Goal: Task Accomplishment & Management: Use online tool/utility

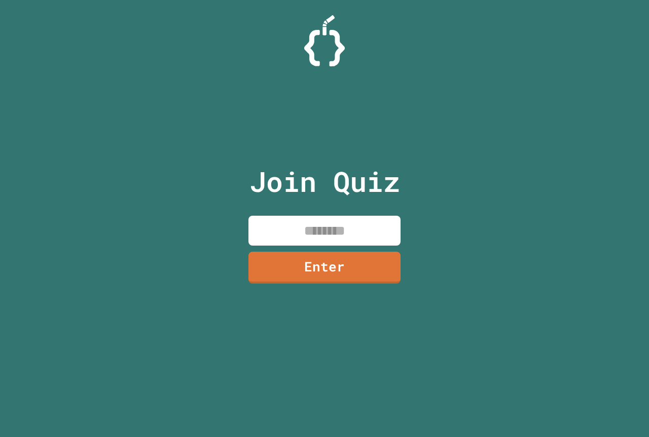
drag, startPoint x: 333, startPoint y: 204, endPoint x: 320, endPoint y: 226, distance: 25.7
click at [323, 220] on div "Join Quiz Enter" at bounding box center [324, 218] width 171 height 387
click at [320, 226] on input at bounding box center [324, 231] width 152 height 30
type input "********"
click at [319, 262] on link "Enter" at bounding box center [324, 266] width 152 height 33
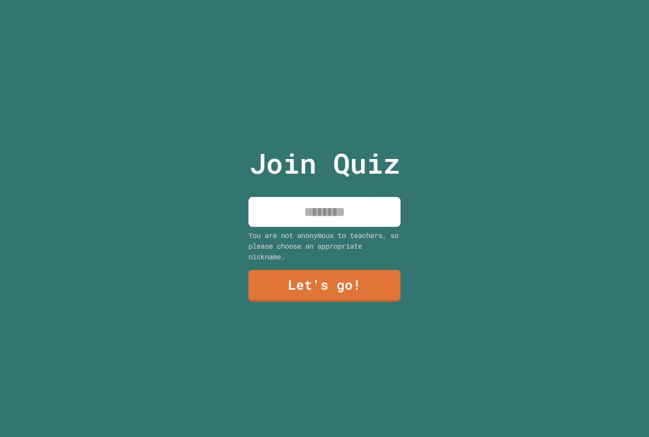
click at [342, 216] on input at bounding box center [324, 212] width 152 height 30
type input "*****"
click at [300, 272] on link "Let's go!" at bounding box center [324, 284] width 147 height 33
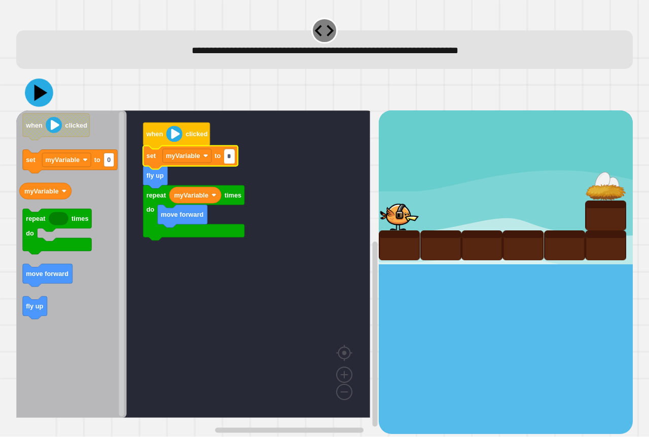
type input "*"
drag, startPoint x: 29, startPoint y: 76, endPoint x: 20, endPoint y: 64, distance: 15.1
click at [20, 64] on div "**********" at bounding box center [324, 225] width 623 height 424
click at [37, 81] on div at bounding box center [324, 92] width 616 height 35
click at [40, 82] on icon at bounding box center [39, 93] width 30 height 30
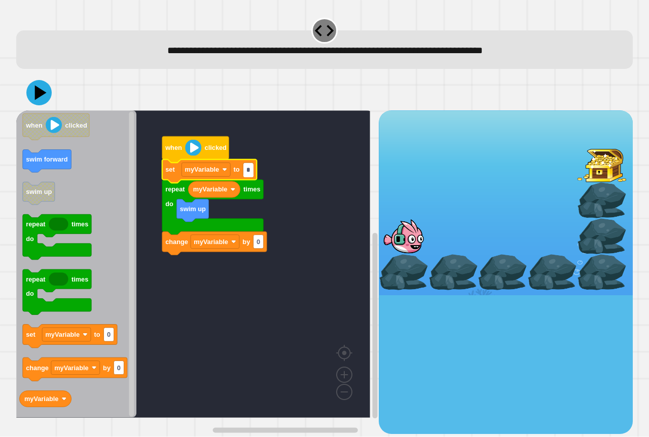
type input "*"
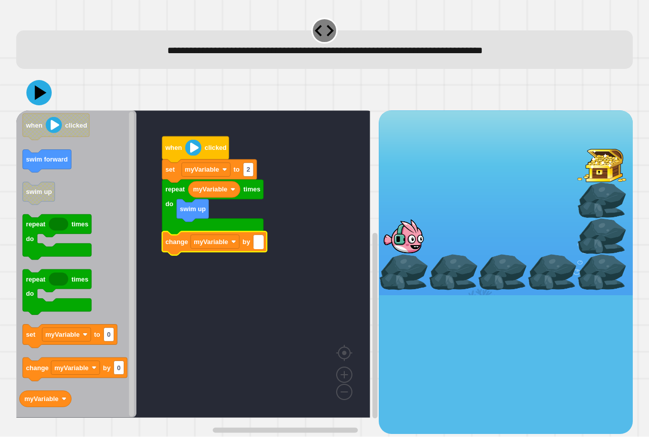
type input "*"
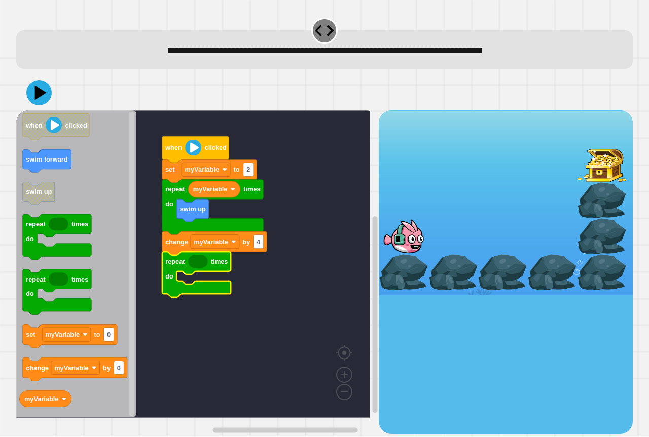
click at [44, 392] on icon "when clicked swim forward swim up repeat times do repeat times do set myVariabl…" at bounding box center [76, 264] width 120 height 308
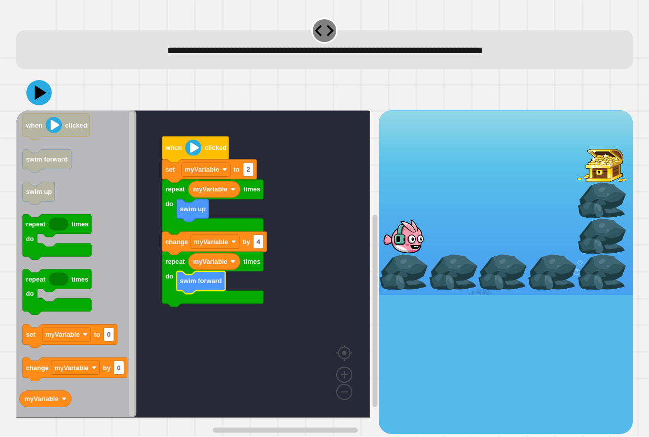
click at [33, 80] on div at bounding box center [324, 92] width 616 height 35
drag, startPoint x: 33, startPoint y: 80, endPoint x: 34, endPoint y: 90, distance: 9.7
click at [33, 81] on div at bounding box center [324, 92] width 616 height 35
click at [34, 90] on icon at bounding box center [39, 93] width 30 height 30
click at [261, 241] on rect "Blockly Workspace" at bounding box center [258, 242] width 10 height 14
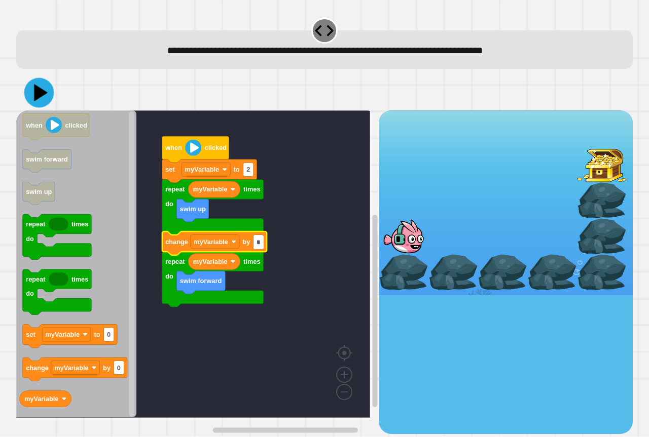
type input "*"
click at [36, 89] on icon at bounding box center [41, 92] width 14 height 17
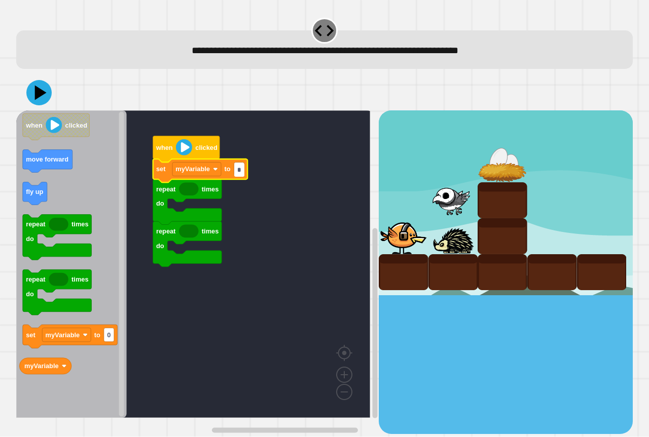
type input "*"
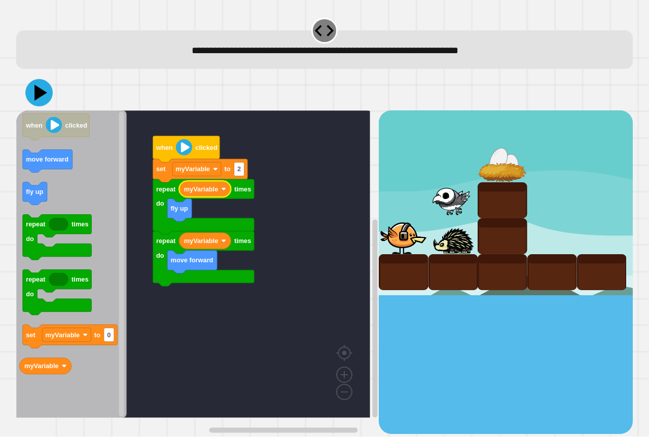
click at [31, 92] on icon at bounding box center [38, 92] width 27 height 27
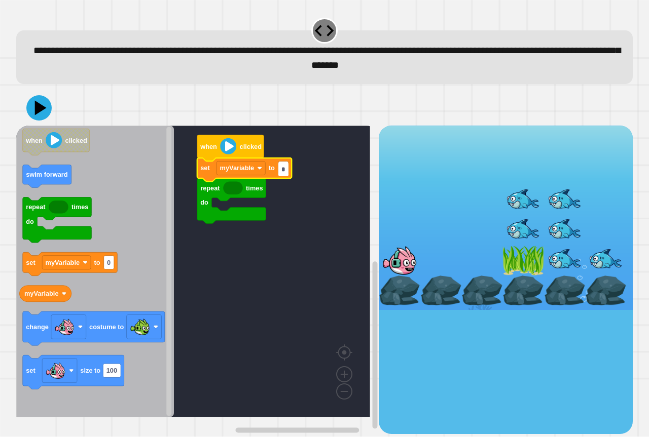
type input "*"
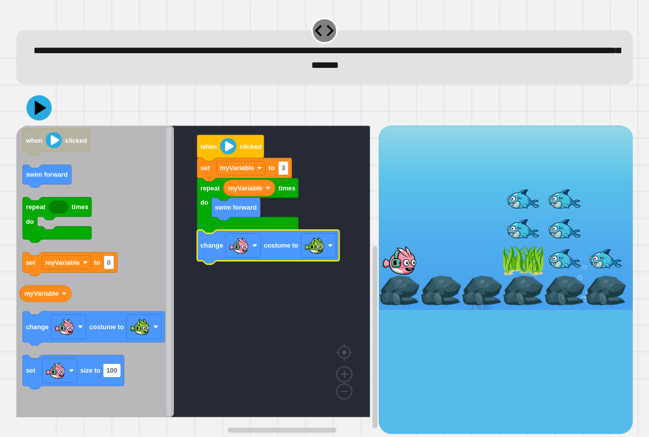
click at [52, 113] on div at bounding box center [324, 107] width 616 height 35
click at [46, 116] on icon at bounding box center [39, 108] width 30 height 30
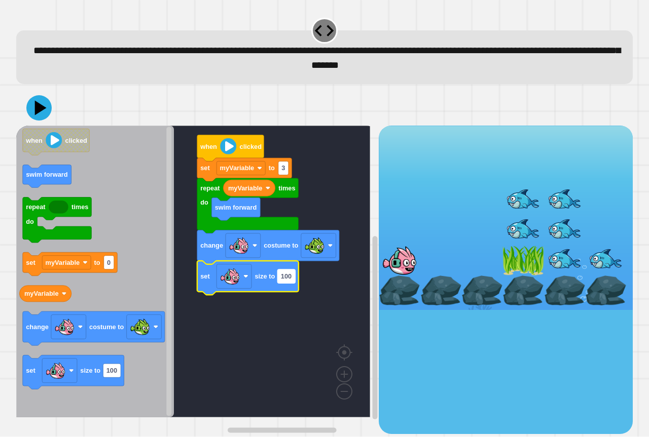
click at [286, 281] on text "100" at bounding box center [286, 277] width 11 height 8
click at [28, 97] on icon at bounding box center [39, 108] width 30 height 30
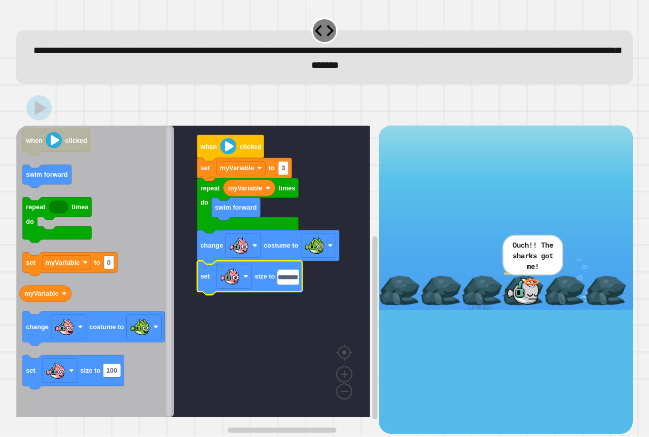
click at [293, 278] on input "********" at bounding box center [287, 278] width 21 height 14
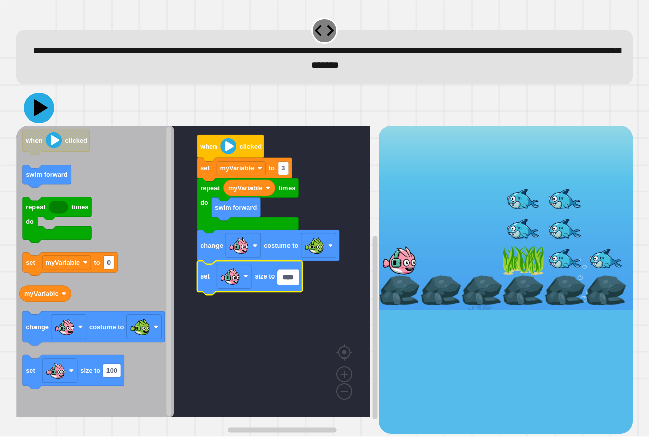
type input "****"
click at [43, 108] on icon at bounding box center [41, 108] width 14 height 18
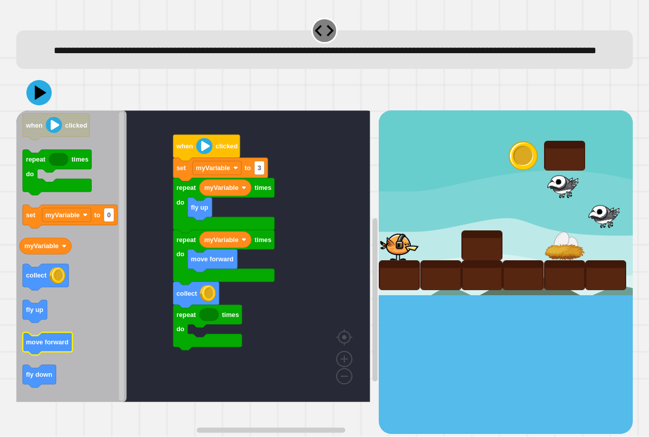
click at [43, 356] on icon "Blockly Workspace" at bounding box center [48, 344] width 50 height 23
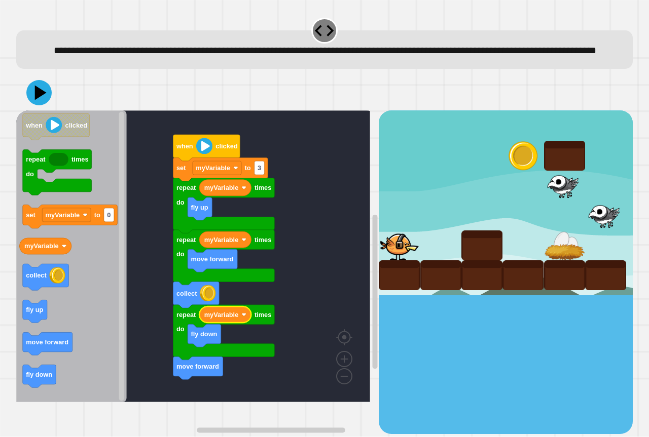
click at [31, 101] on icon at bounding box center [38, 92] width 25 height 25
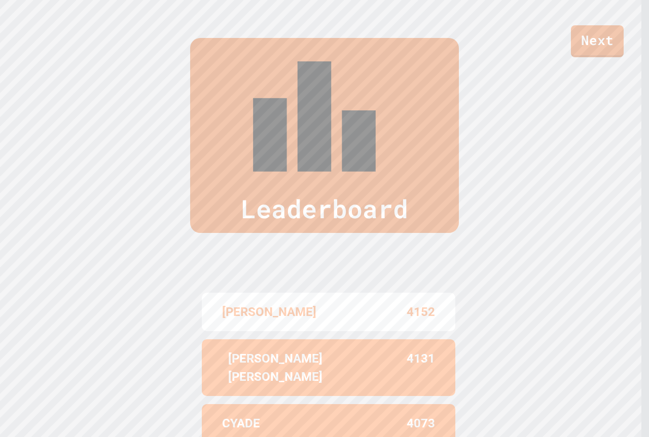
scroll to position [441, 0]
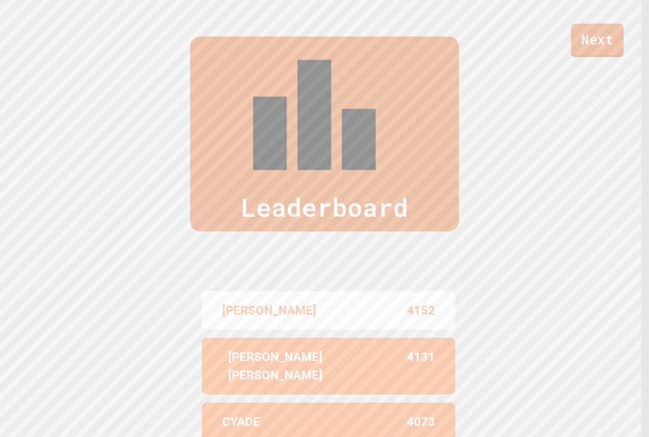
click at [590, 51] on link "Next" at bounding box center [597, 40] width 53 height 33
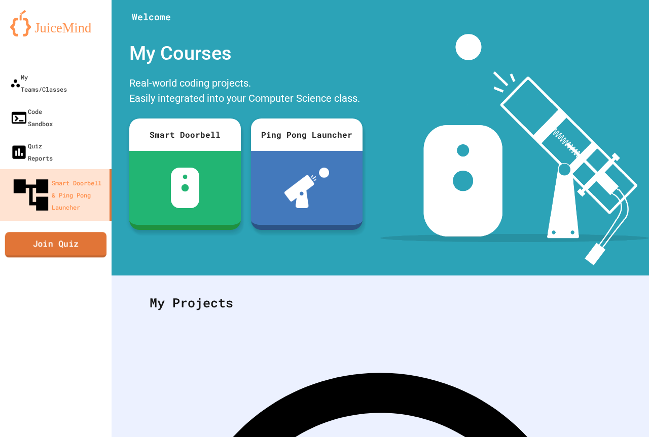
click at [75, 232] on link "Join Quiz" at bounding box center [56, 244] width 102 height 25
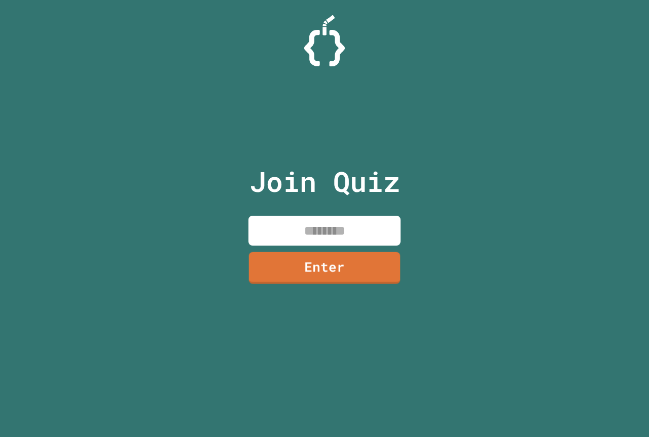
drag, startPoint x: 314, startPoint y: 235, endPoint x: 291, endPoint y: 177, distance: 62.6
click at [314, 235] on input at bounding box center [324, 231] width 152 height 30
drag, startPoint x: 335, startPoint y: 266, endPoint x: 335, endPoint y: 261, distance: 5.6
click at [335, 261] on link "Enter" at bounding box center [324, 267] width 154 height 32
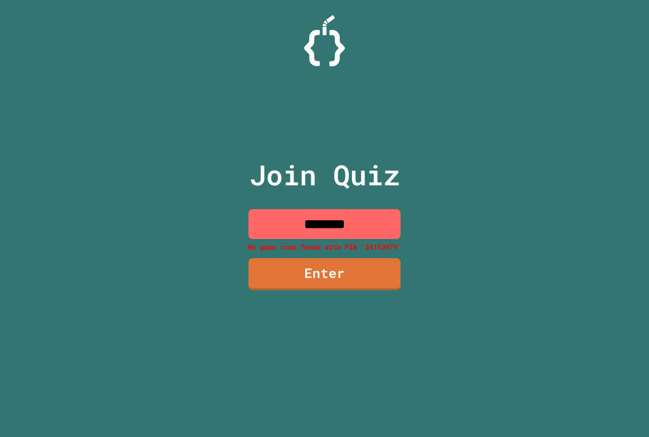
click at [369, 211] on input "********" at bounding box center [324, 224] width 152 height 30
click at [330, 219] on input "********" at bounding box center [324, 224] width 152 height 30
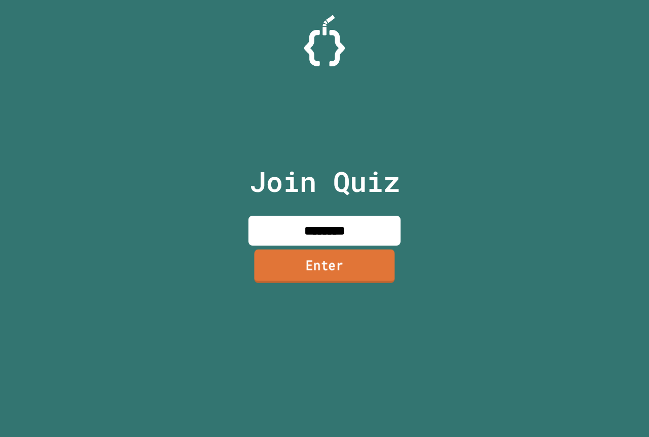
type input "********"
click at [331, 274] on link "Enter" at bounding box center [324, 265] width 140 height 33
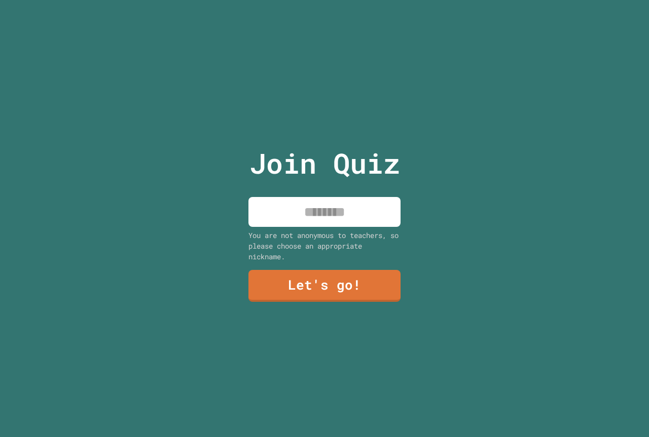
click at [316, 213] on input at bounding box center [324, 212] width 152 height 30
type input "*****"
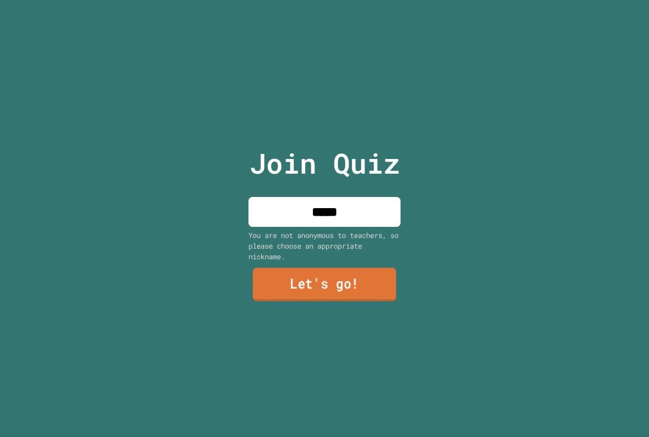
click at [348, 293] on link "Let's go!" at bounding box center [324, 284] width 143 height 33
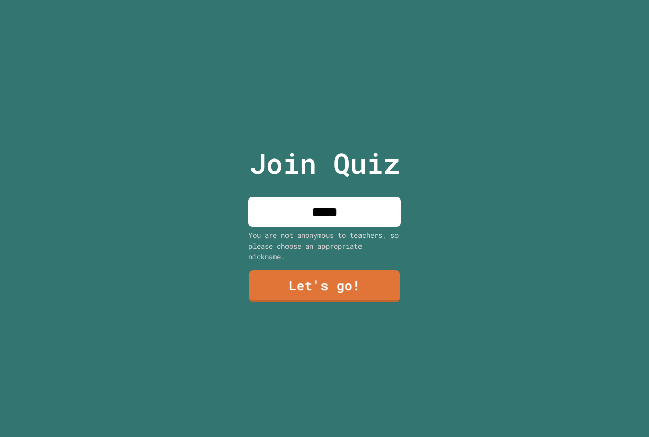
drag, startPoint x: 348, startPoint y: 293, endPoint x: 353, endPoint y: 287, distance: 7.9
click at [324, 0] on div at bounding box center [324, 0] width 0 height 0
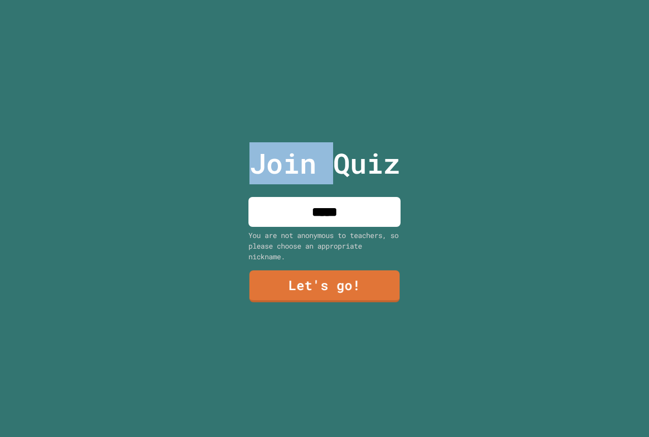
click at [324, 0] on div at bounding box center [324, 0] width 0 height 0
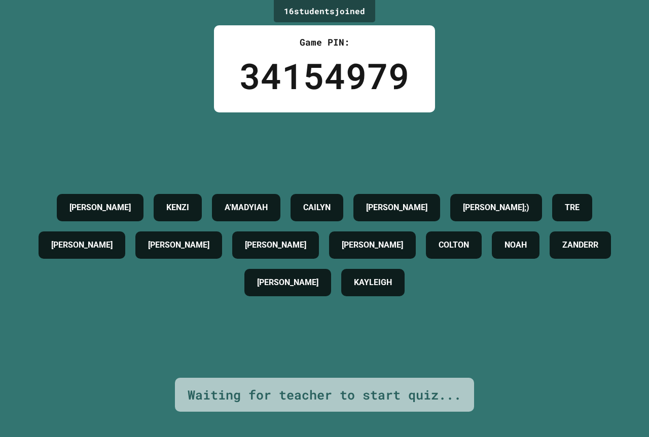
click at [318, 286] on h4 "[PERSON_NAME]" at bounding box center [287, 283] width 61 height 12
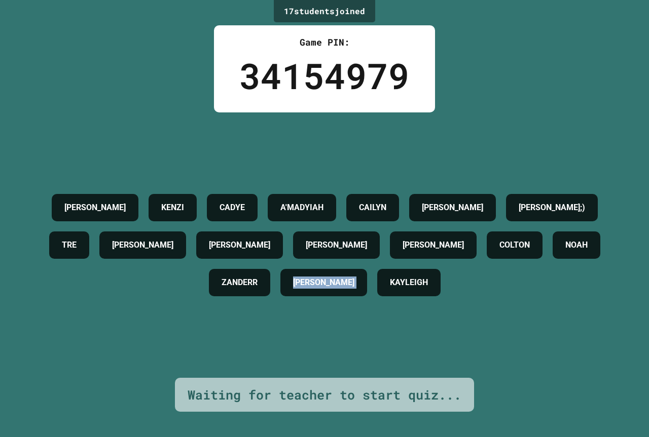
click at [462, 343] on div "[PERSON_NAME] CADYE A'MADYIAH [PERSON_NAME];) TRE [PERSON_NAME] [PERSON_NAME] […" at bounding box center [324, 246] width 598 height 266
drag, startPoint x: 470, startPoint y: 345, endPoint x: 515, endPoint y: 341, distance: 45.3
click at [475, 345] on div "[PERSON_NAME] CADYE A'MADYIAH [PERSON_NAME];) TRE [PERSON_NAME] [PERSON_NAME] […" at bounding box center [324, 246] width 598 height 266
click at [516, 341] on div "[PERSON_NAME] CADYE A'MADYIAH [PERSON_NAME];) TRE [PERSON_NAME] [PERSON_NAME] […" at bounding box center [324, 246] width 598 height 266
click at [515, 340] on div "[PERSON_NAME] CADYE A'MADYIAH [PERSON_NAME];) TRE [PERSON_NAME] [PERSON_NAME] […" at bounding box center [324, 246] width 598 height 266
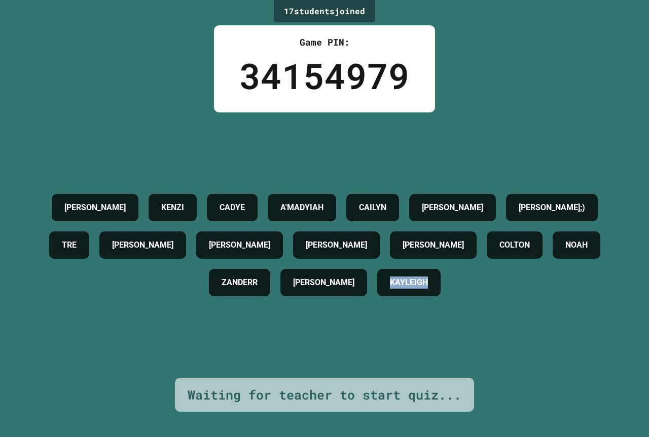
click at [518, 339] on div "[PERSON_NAME] CADYE A'MADYIAH [PERSON_NAME];) TRE [PERSON_NAME] [PERSON_NAME] […" at bounding box center [324, 246] width 598 height 266
click at [515, 336] on div "[PERSON_NAME] CADYE A'MADYIAH [PERSON_NAME];) TRE [PERSON_NAME] [PERSON_NAME] […" at bounding box center [324, 246] width 598 height 266
click at [515, 335] on div "[PERSON_NAME] CADYE A'MADYIAH [PERSON_NAME];) TRE [PERSON_NAME] [PERSON_NAME] […" at bounding box center [324, 246] width 598 height 266
click at [520, 319] on div "[PERSON_NAME] CADYE A'MADYIAH [PERSON_NAME];) TRE [PERSON_NAME] [PERSON_NAME] […" at bounding box center [324, 246] width 598 height 266
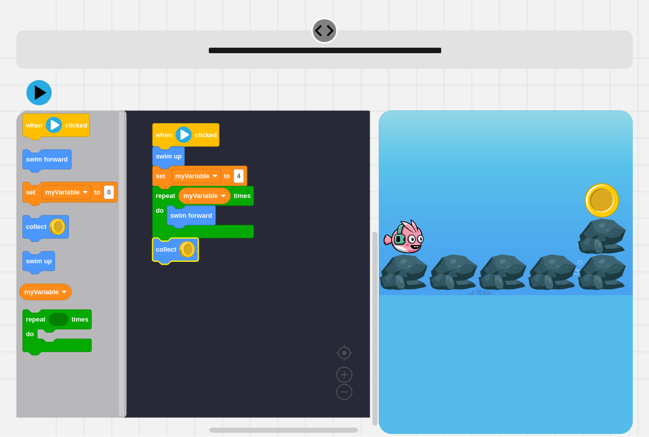
click at [42, 94] on icon at bounding box center [41, 93] width 12 height 15
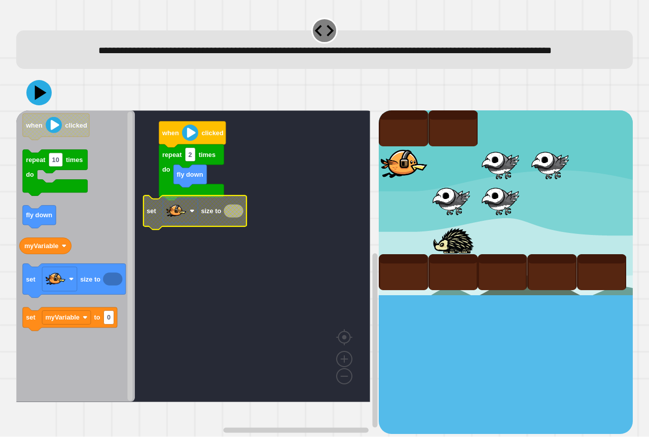
click at [227, 242] on g "fly down repeat 2 times do when clicked set size to" at bounding box center [200, 256] width 368 height 292
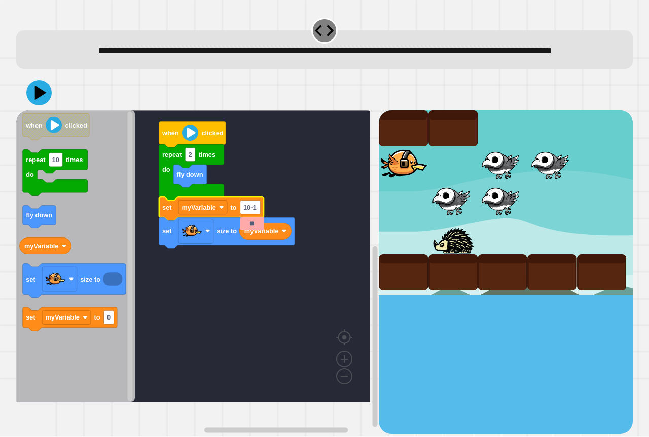
type input "*"
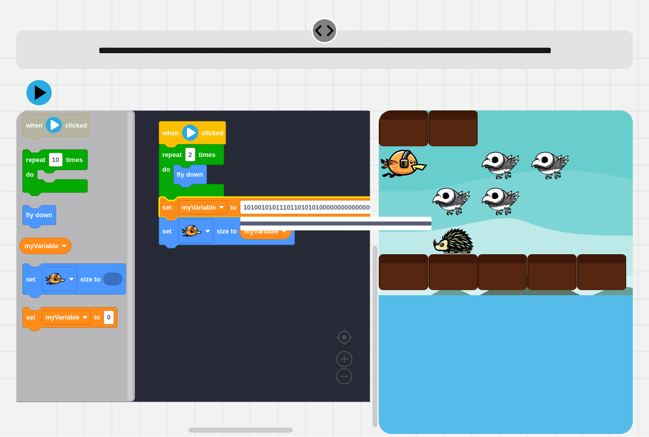
scroll to position [0, 122]
type input "**********"
click at [47, 104] on icon at bounding box center [39, 93] width 30 height 30
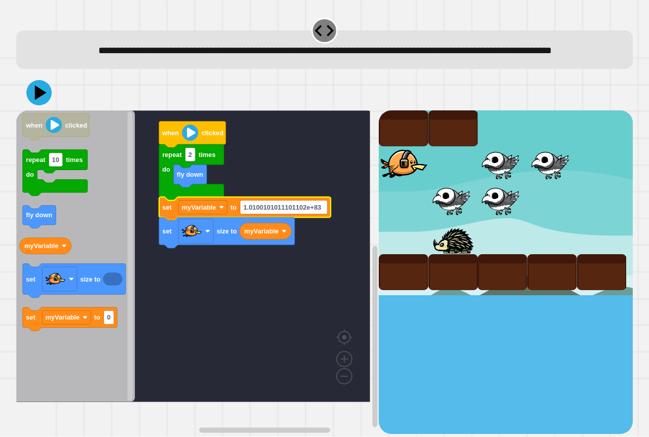
click at [40, 100] on icon at bounding box center [41, 93] width 12 height 15
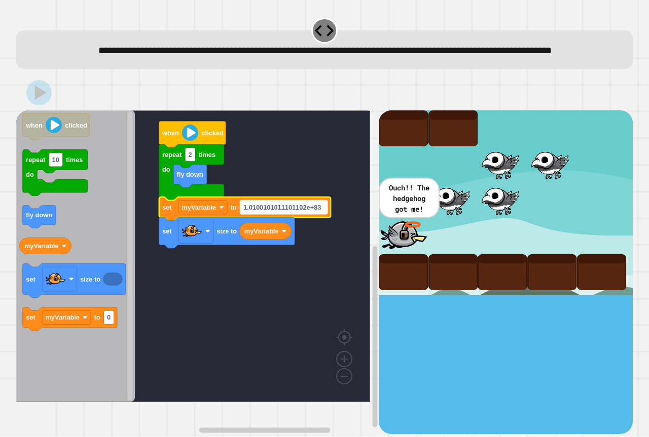
click at [301, 211] on text "1.0100101011101102e+83" at bounding box center [282, 208] width 78 height 8
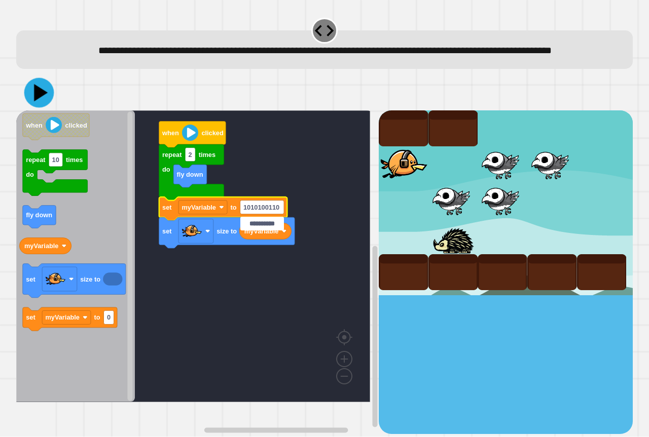
type input "**********"
click at [48, 106] on icon at bounding box center [39, 93] width 30 height 30
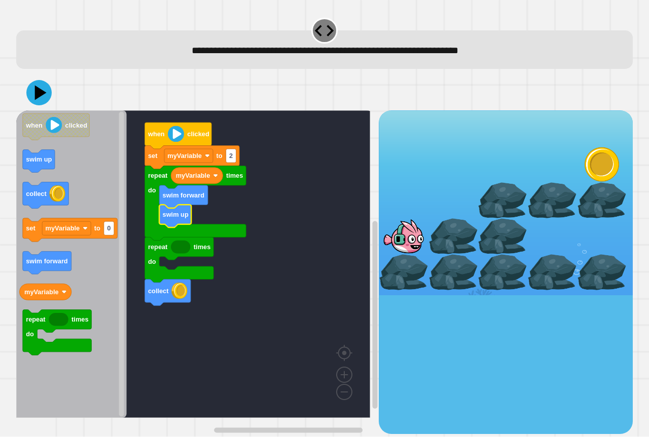
click at [22, 230] on icon "Blockly Workspace" at bounding box center [71, 264] width 110 height 308
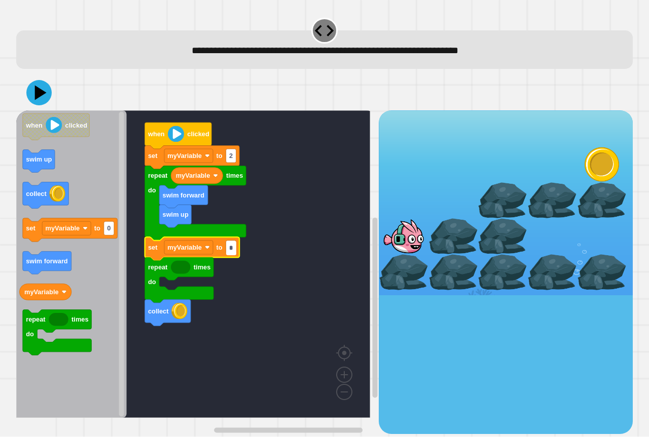
type input "*"
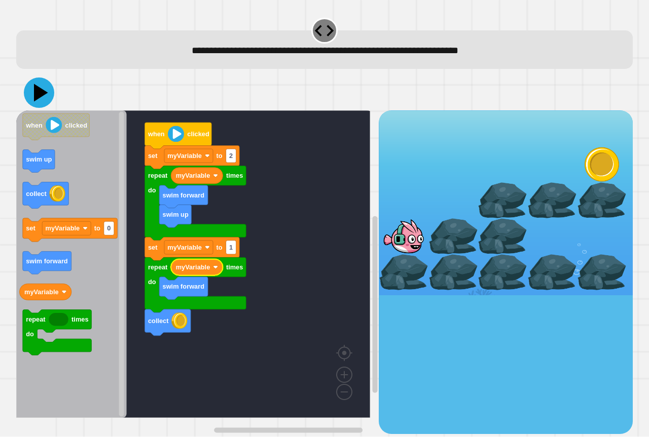
click at [39, 101] on icon at bounding box center [39, 93] width 30 height 30
drag, startPoint x: 37, startPoint y: 96, endPoint x: 55, endPoint y: 102, distance: 18.6
click at [40, 96] on icon at bounding box center [41, 92] width 14 height 17
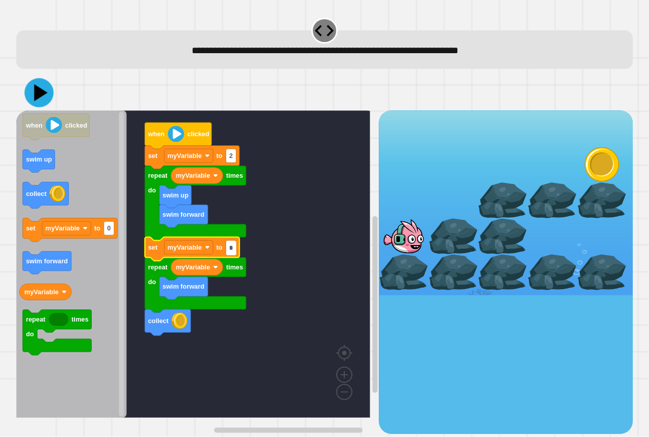
type input "*"
click at [39, 81] on button at bounding box center [38, 93] width 29 height 29
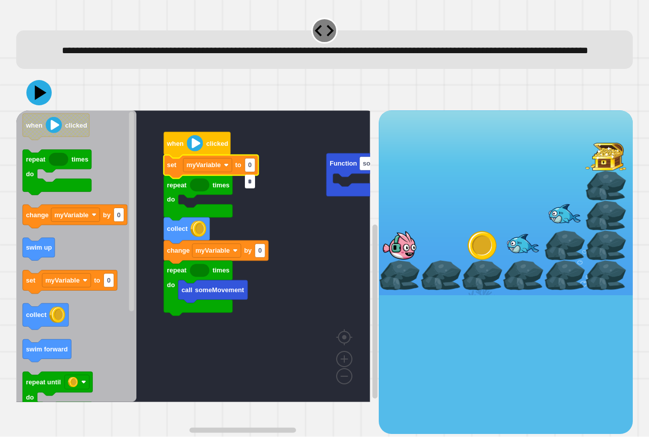
type input "*"
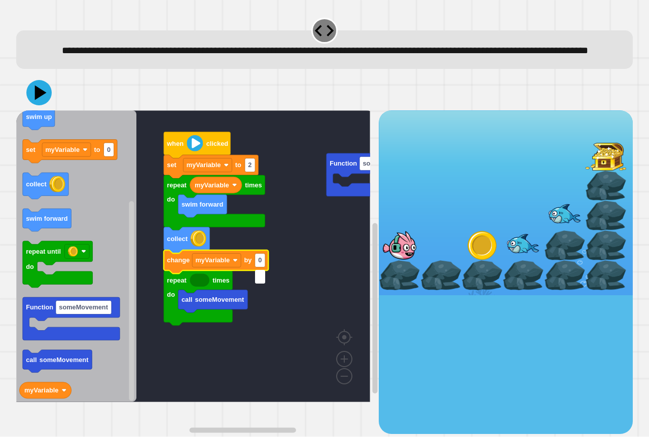
type input "*"
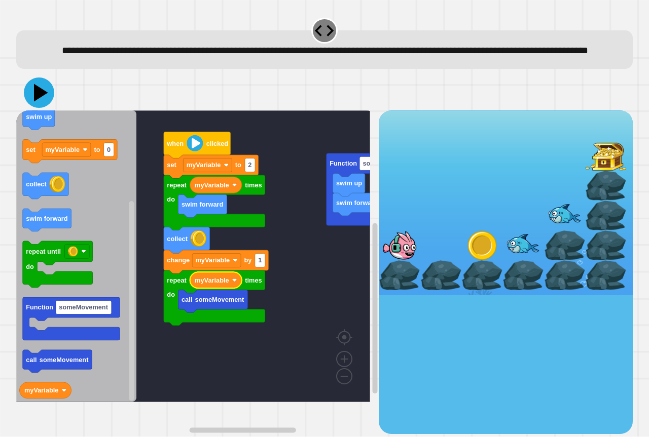
click at [29, 108] on icon at bounding box center [39, 93] width 30 height 30
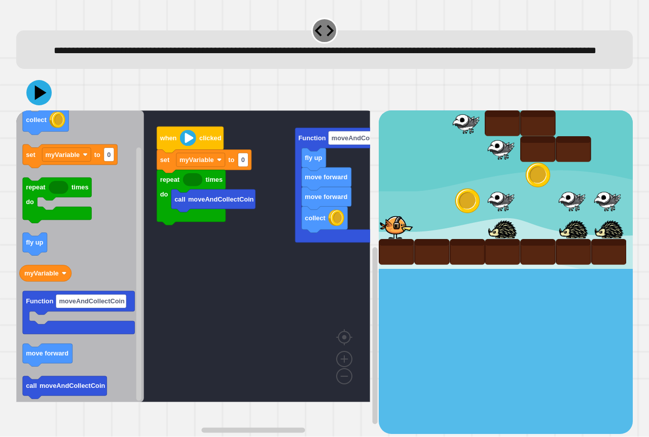
click at [206, 232] on div "set myVariable to 0 repeat times do call moveAndCollectCoin when clicked Functi…" at bounding box center [197, 271] width 362 height 323
click at [51, 294] on icon "when clicked collect set myVariable to 0 repeat times do fly up myVariable Func…" at bounding box center [80, 256] width 128 height 292
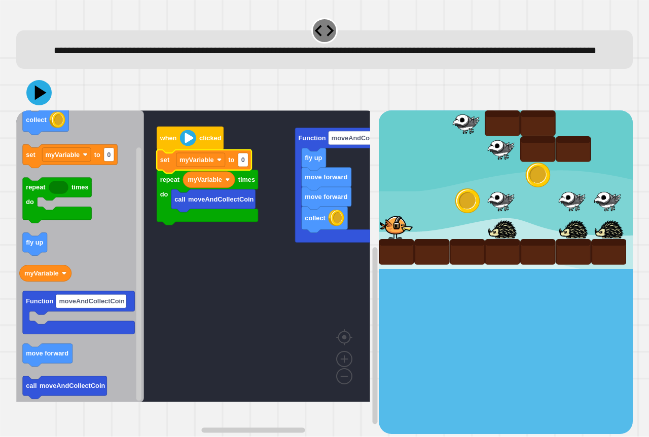
click at [245, 167] on rect "Blockly Workspace" at bounding box center [243, 160] width 10 height 14
type input "*"
click at [48, 108] on icon at bounding box center [39, 93] width 30 height 30
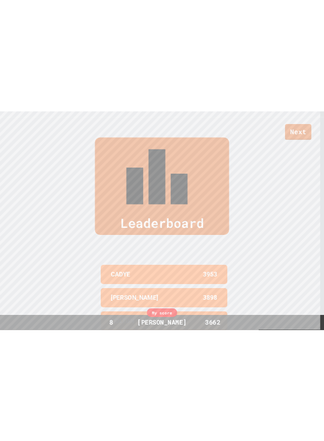
scroll to position [441, 0]
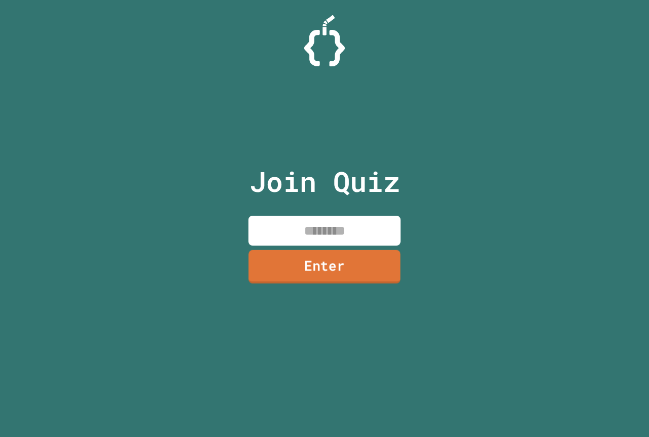
click at [334, 254] on link "Enter" at bounding box center [324, 266] width 152 height 33
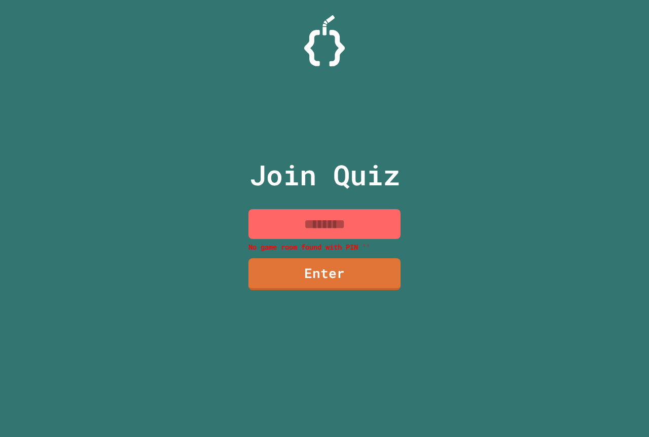
click at [352, 230] on input at bounding box center [324, 224] width 152 height 30
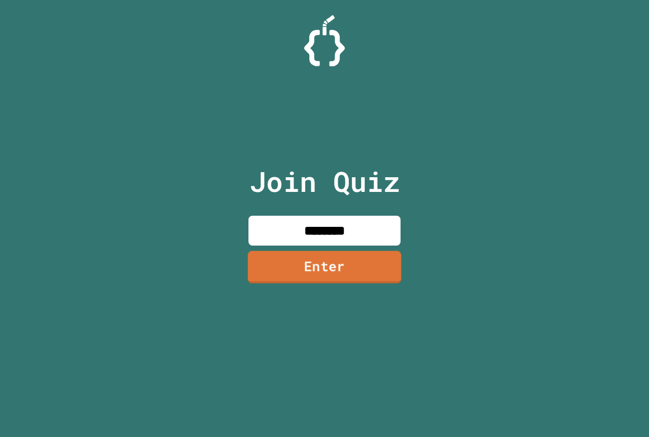
type input "********"
click at [347, 250] on link "Enter" at bounding box center [324, 266] width 155 height 33
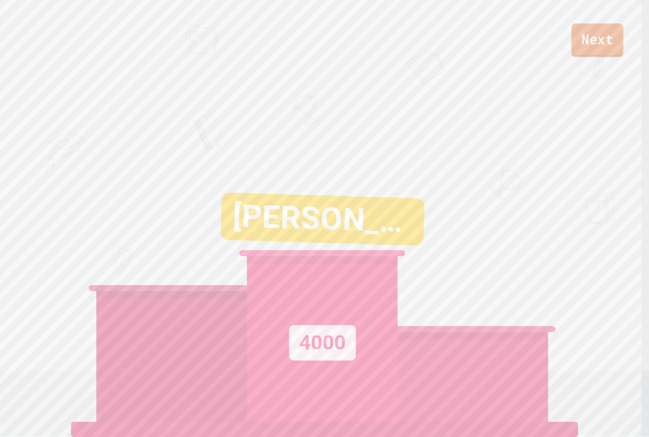
click at [594, 37] on link "Next" at bounding box center [597, 39] width 52 height 33
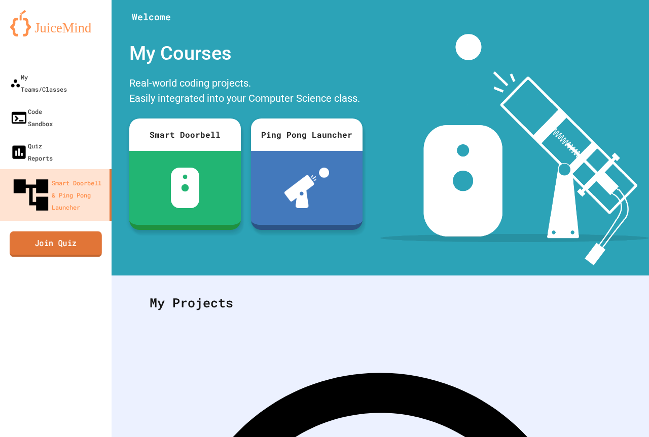
click at [64, 232] on link "Join Quiz" at bounding box center [56, 244] width 92 height 25
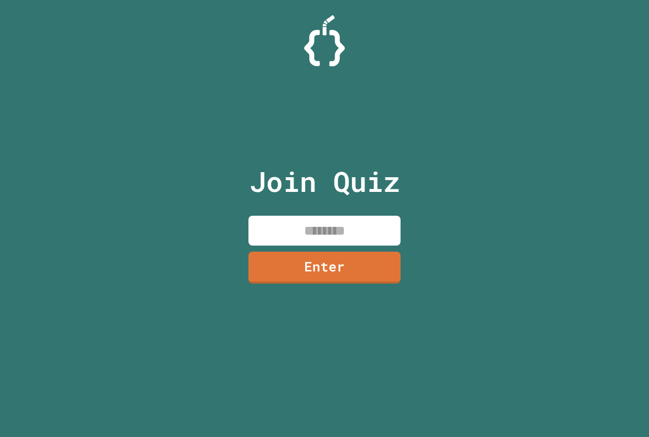
click at [327, 230] on input at bounding box center [324, 231] width 152 height 30
paste input "********"
type input "********"
click at [334, 264] on link "Enter" at bounding box center [324, 266] width 147 height 33
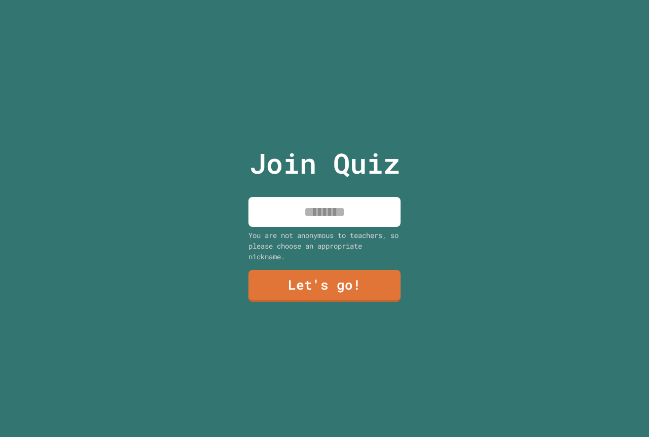
click at [333, 212] on input at bounding box center [324, 212] width 152 height 30
type input "*****"
click at [318, 257] on div "You are not anonymous to teachers, so please choose an appropriate nickname." at bounding box center [324, 246] width 152 height 32
click at [316, 262] on div "Join Quiz ***** You are not anonymous to teachers, so please choose an appropri…" at bounding box center [324, 218] width 171 height 437
drag, startPoint x: 316, startPoint y: 263, endPoint x: 312, endPoint y: 275, distance: 13.2
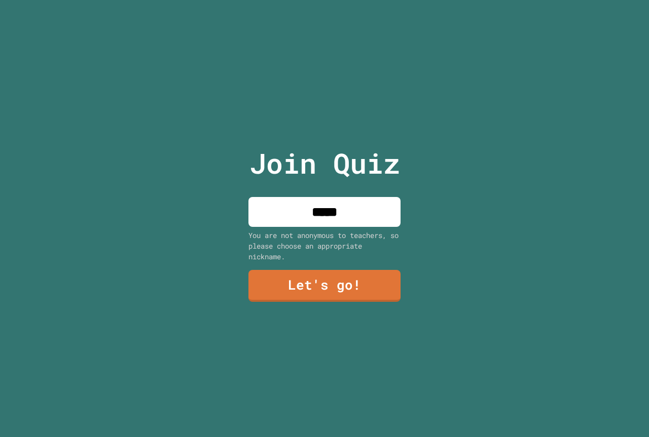
click at [312, 275] on div "Join Quiz ***** You are not anonymous to teachers, so please choose an appropri…" at bounding box center [324, 218] width 171 height 437
click at [312, 275] on link "Let's go!" at bounding box center [324, 284] width 147 height 33
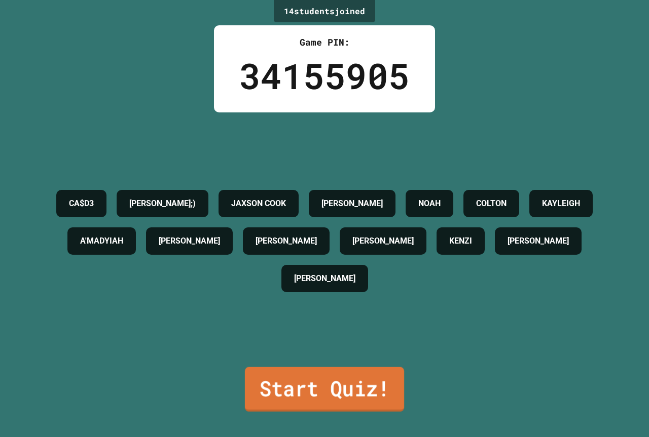
click at [303, 402] on link "Start Quiz!" at bounding box center [324, 389] width 159 height 45
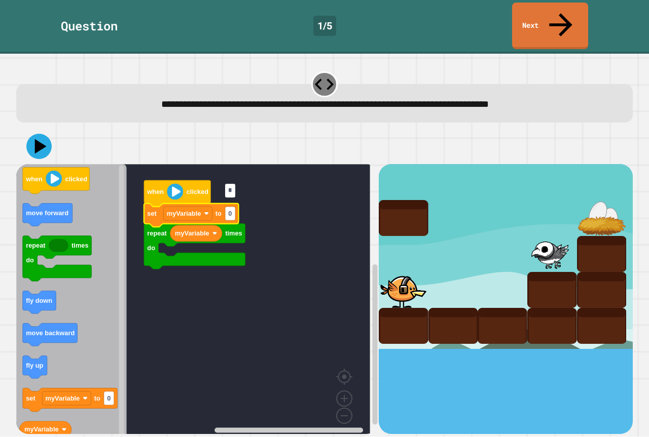
type input "*"
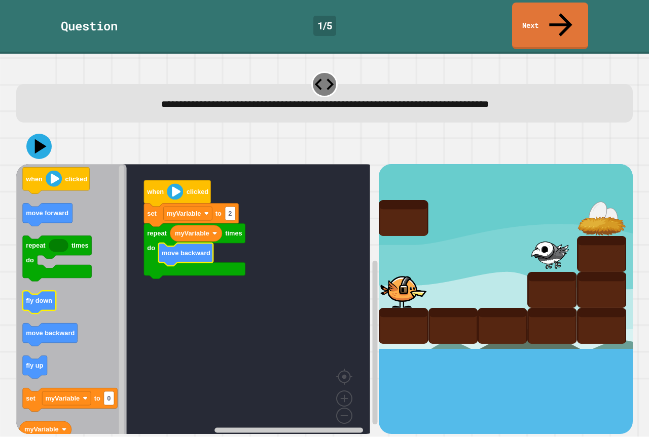
click at [39, 298] on text "fly down" at bounding box center [39, 302] width 26 height 8
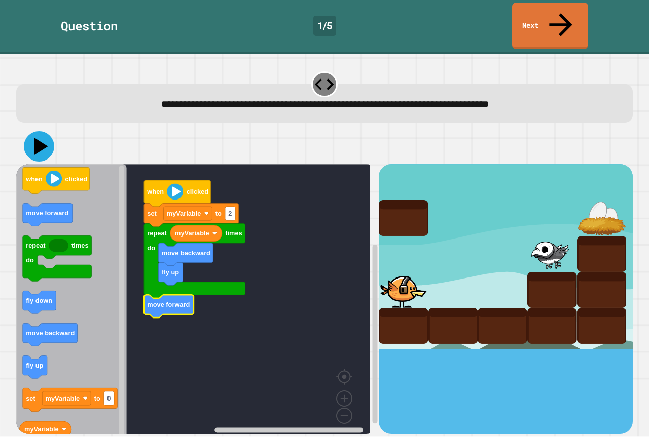
click at [48, 131] on icon at bounding box center [39, 146] width 30 height 30
click at [61, 129] on div at bounding box center [324, 146] width 616 height 35
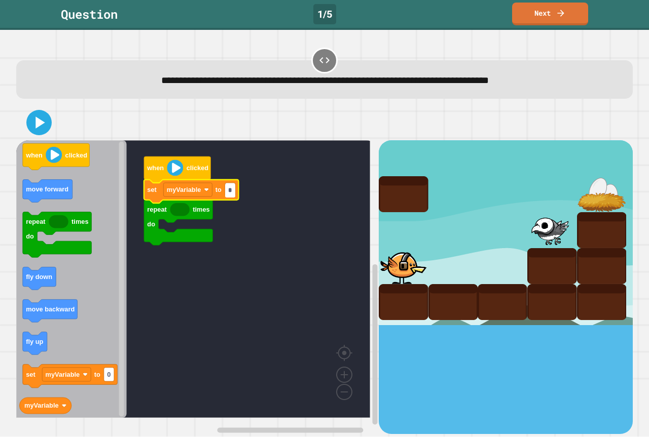
type input "*"
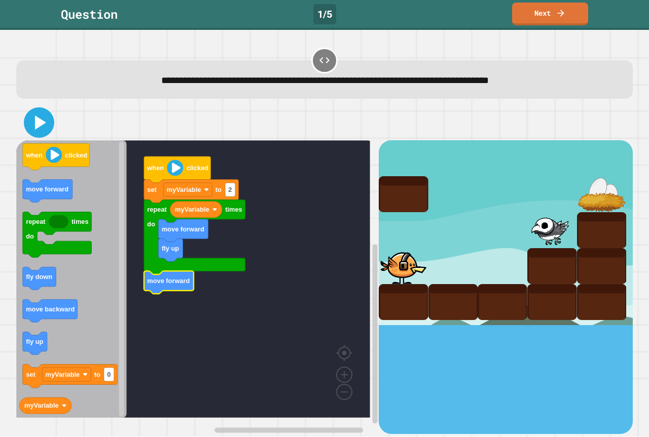
click at [36, 127] on icon at bounding box center [40, 123] width 11 height 14
click at [41, 121] on icon at bounding box center [40, 123] width 11 height 14
click at [26, 115] on button at bounding box center [39, 122] width 30 height 30
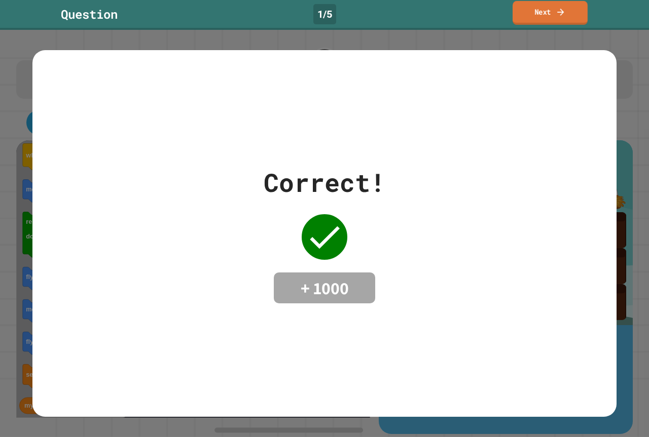
click at [560, 13] on icon at bounding box center [561, 12] width 10 height 11
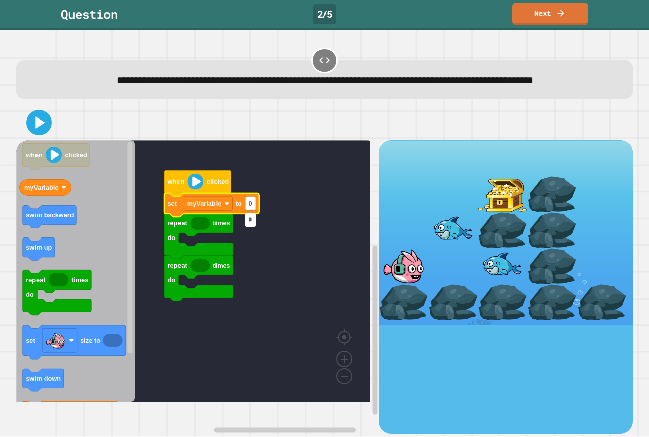
type input "*"
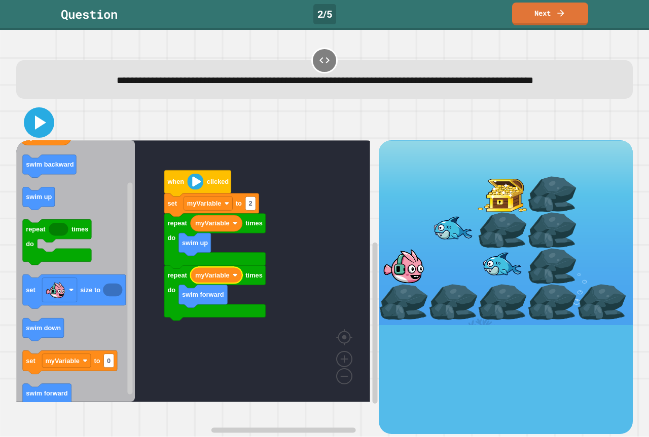
click at [50, 134] on icon at bounding box center [39, 122] width 24 height 24
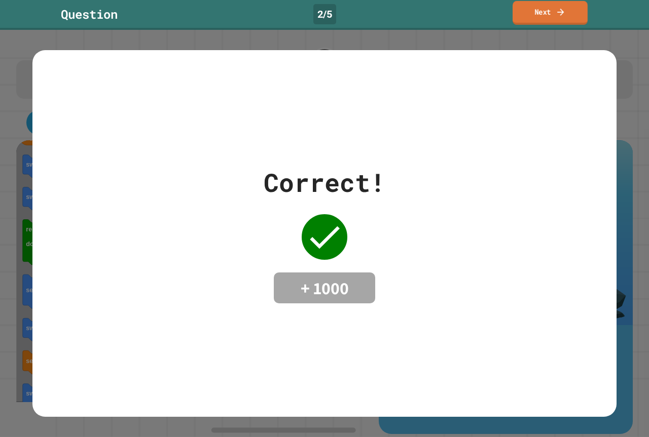
click at [550, 15] on link "Next" at bounding box center [549, 13] width 75 height 24
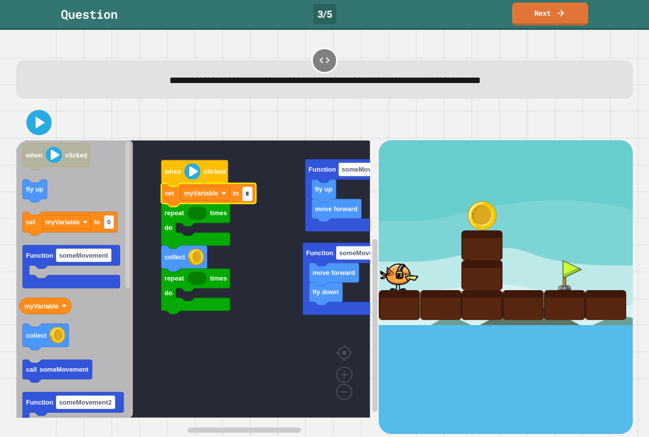
type input "*"
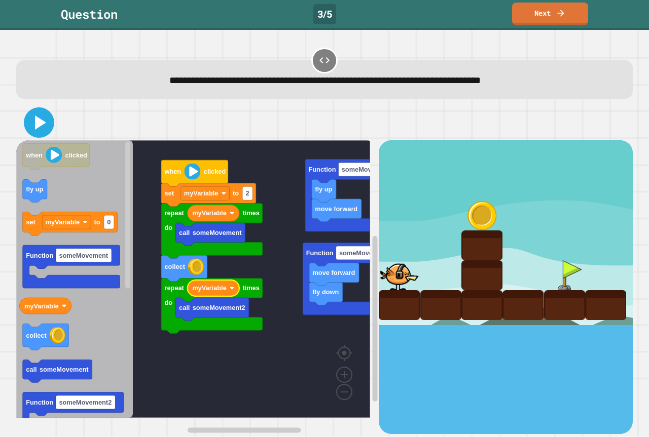
drag, startPoint x: 31, startPoint y: 122, endPoint x: 40, endPoint y: 128, distance: 10.5
click at [32, 123] on icon at bounding box center [39, 122] width 24 height 24
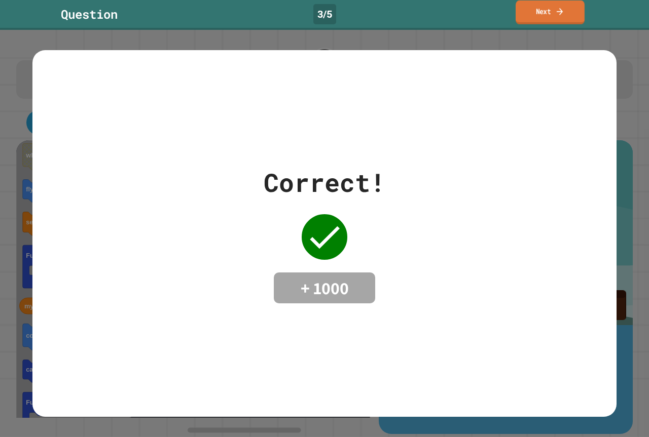
click at [575, 8] on link "Next" at bounding box center [549, 13] width 69 height 24
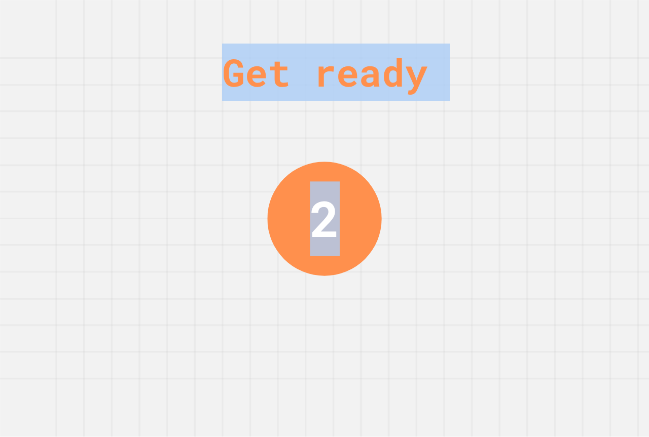
drag, startPoint x: 221, startPoint y: 63, endPoint x: 648, endPoint y: 182, distance: 443.1
click at [648, 182] on div "Get ready 2" at bounding box center [324, 218] width 649 height 437
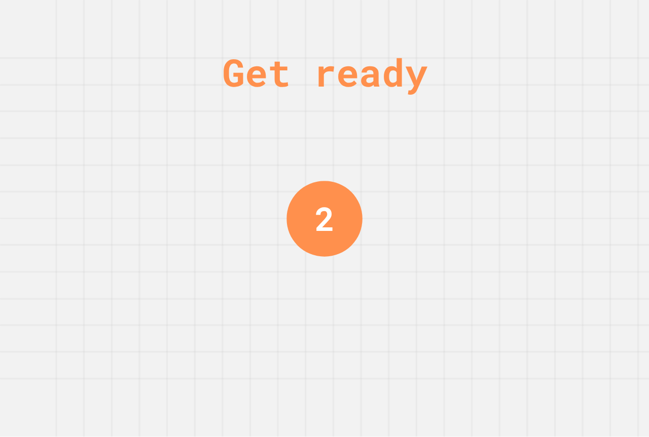
click at [592, 163] on div "Get ready 2" at bounding box center [324, 218] width 649 height 437
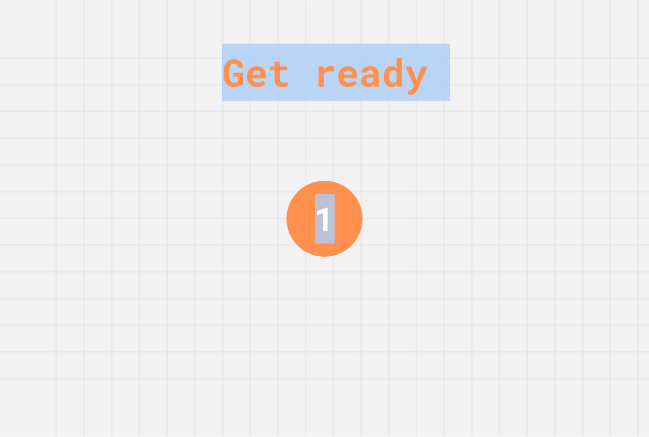
drag, startPoint x: 243, startPoint y: 79, endPoint x: 648, endPoint y: 136, distance: 409.6
click at [648, 136] on div "Get ready 1" at bounding box center [324, 218] width 649 height 437
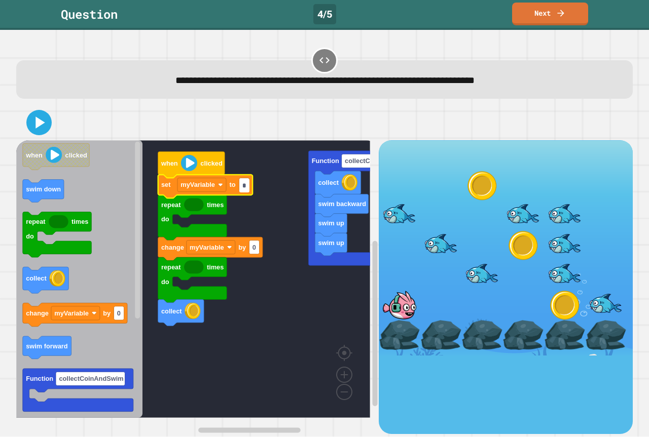
type input "*"
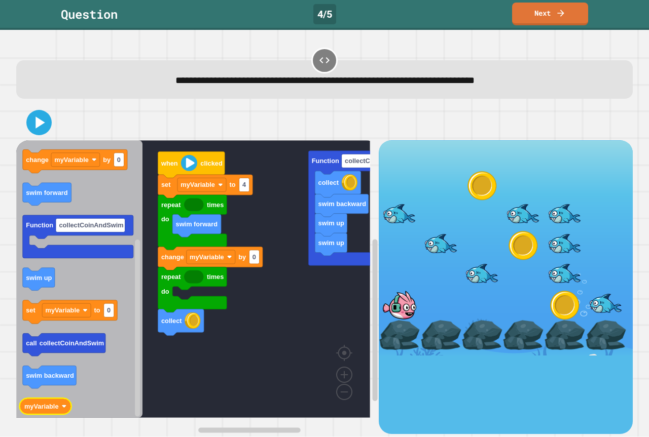
click at [49, 411] on icon "when clicked swim down repeat times do collect change myVariable by 0 swim forw…" at bounding box center [79, 279] width 126 height 278
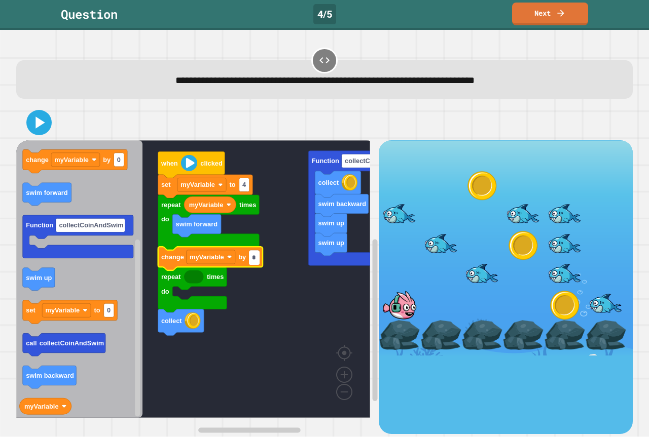
type input "*"
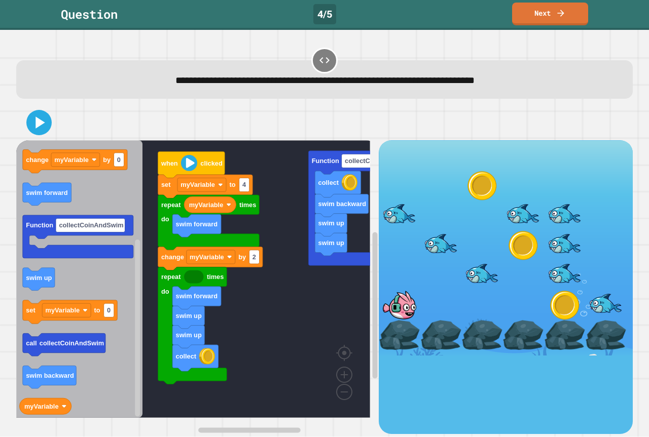
click at [182, 308] on div "swim up swim up swim backward collect Function collectCoinAndSwim when clicked …" at bounding box center [197, 286] width 362 height 293
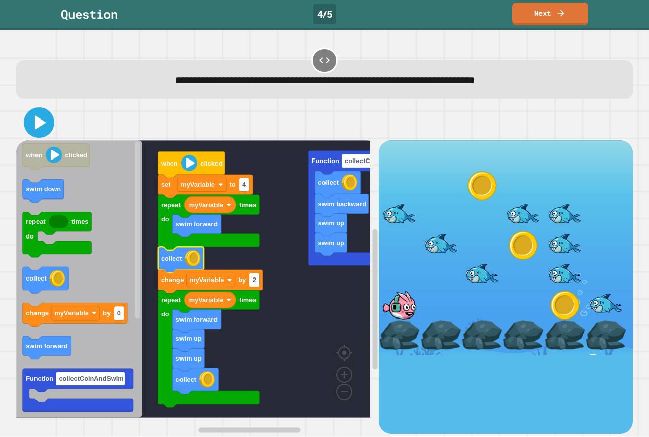
click at [42, 117] on icon at bounding box center [39, 122] width 24 height 24
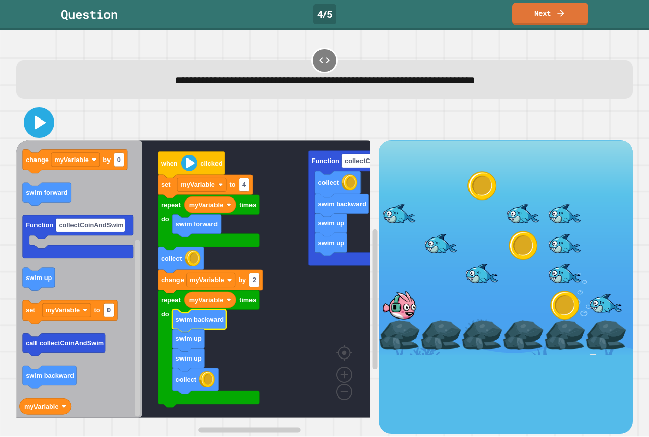
click at [25, 122] on button at bounding box center [39, 122] width 30 height 30
click at [255, 286] on rect "Blockly Workspace" at bounding box center [254, 281] width 10 height 14
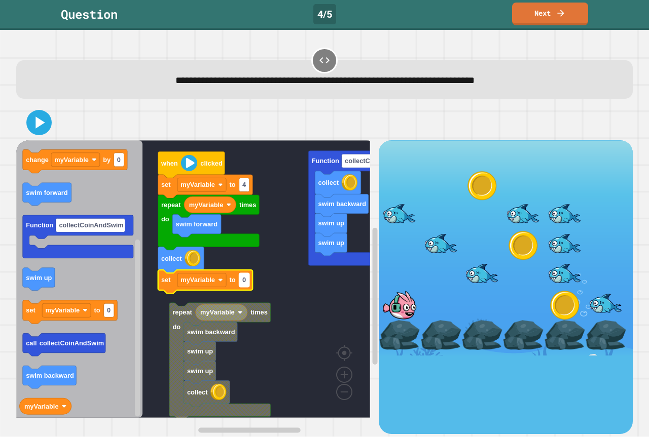
click at [247, 283] on rect "Blockly Workspace" at bounding box center [244, 281] width 10 height 14
type input "*"
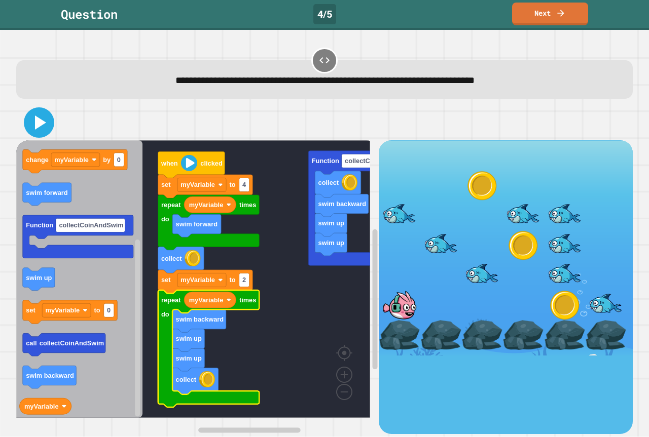
click at [41, 127] on icon at bounding box center [40, 123] width 11 height 14
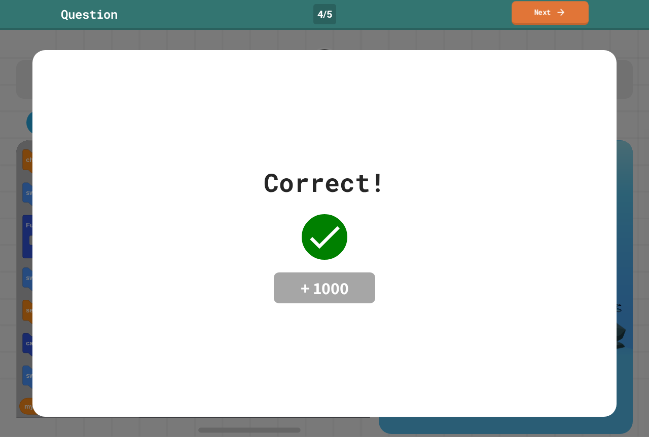
click at [543, 12] on link "Next" at bounding box center [549, 13] width 77 height 24
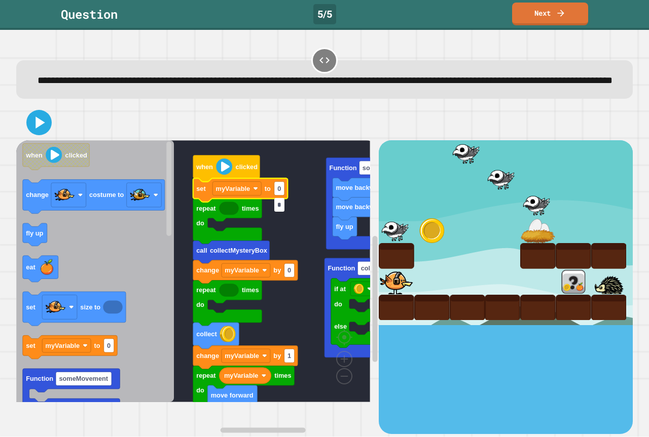
type input "*"
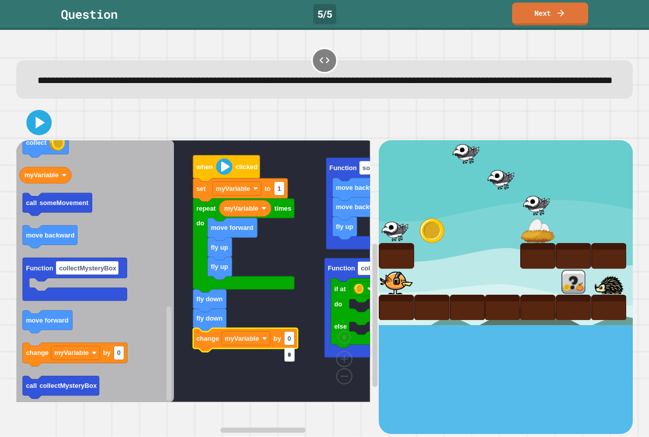
type input "*"
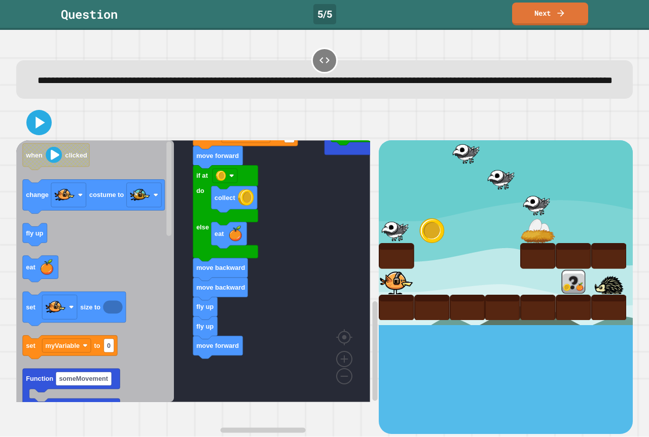
click at [223, 355] on div "fly up move backward move backward Function someMovement if at do else Function…" at bounding box center [197, 286] width 362 height 293
click at [308, 421] on div "fly up move backward move backward Function someMovement if at do else Function…" at bounding box center [324, 270] width 623 height 336
click at [231, 352] on div "fly up move backward move backward Function someMovement if at do else Function…" at bounding box center [197, 286] width 362 height 293
click at [140, 277] on icon "when clicked change costume to fly up eat set size to set myVariable to 0 Funct…" at bounding box center [95, 271] width 158 height 262
click at [221, 368] on div "fly up move backward move backward Function someMovement if at do else Function…" at bounding box center [197, 286] width 362 height 293
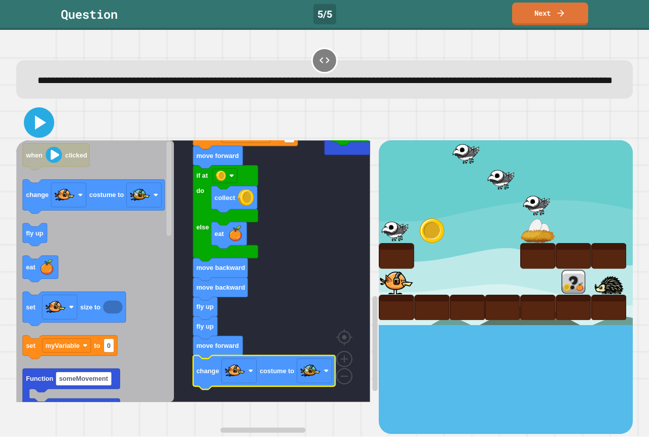
click at [46, 135] on icon at bounding box center [39, 122] width 24 height 24
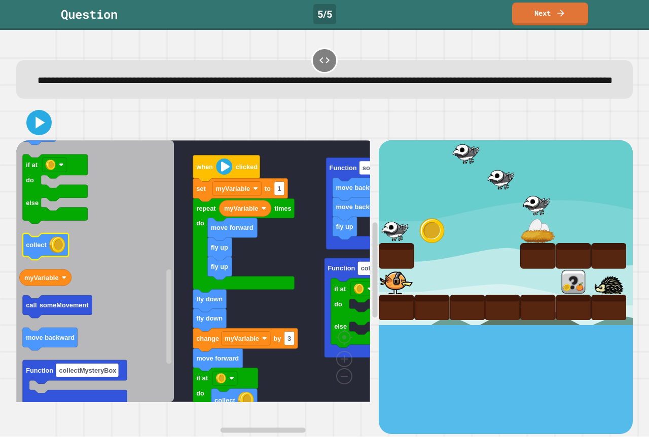
click at [47, 255] on icon "Blockly Workspace" at bounding box center [95, 271] width 158 height 262
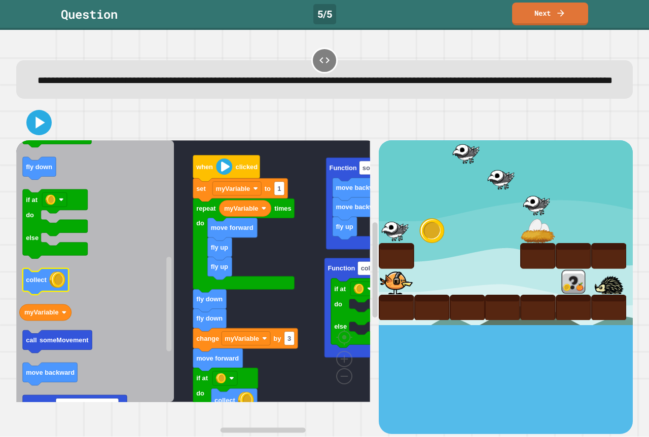
click at [154, 284] on icon "Blockly Workspace" at bounding box center [95, 271] width 158 height 262
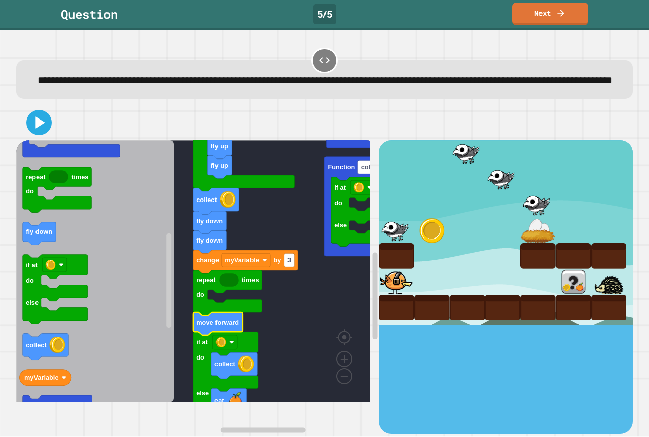
click at [209, 326] on text "move forward" at bounding box center [217, 323] width 43 height 8
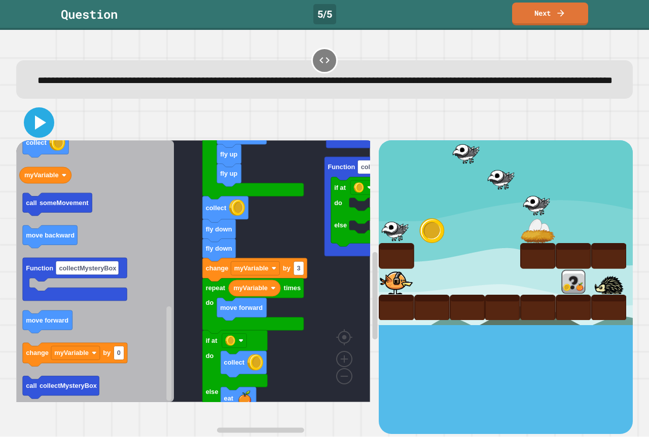
click at [47, 135] on icon at bounding box center [39, 122] width 24 height 24
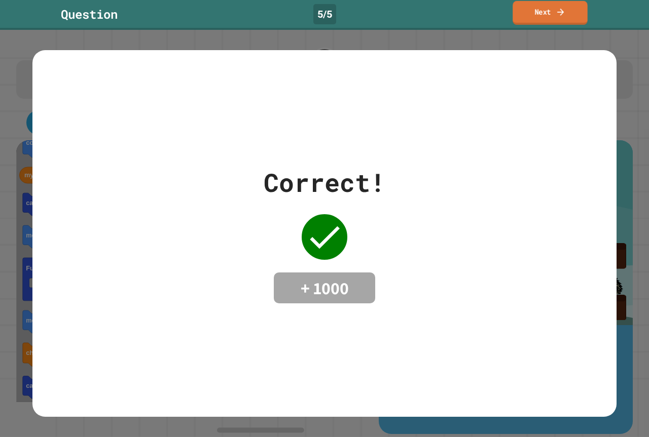
click at [531, 9] on link "Next" at bounding box center [549, 13] width 75 height 24
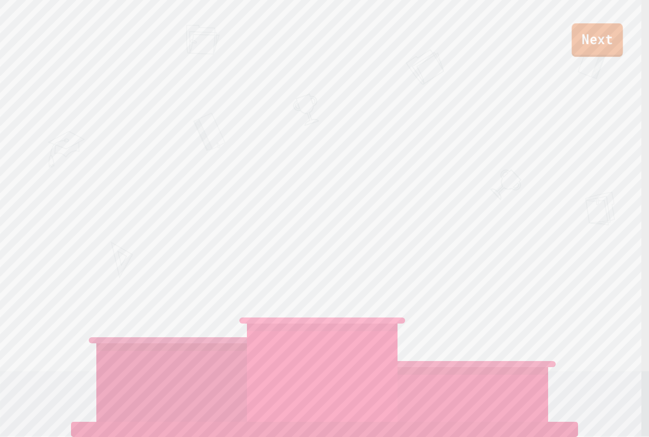
click at [587, 42] on link "Next" at bounding box center [597, 39] width 51 height 33
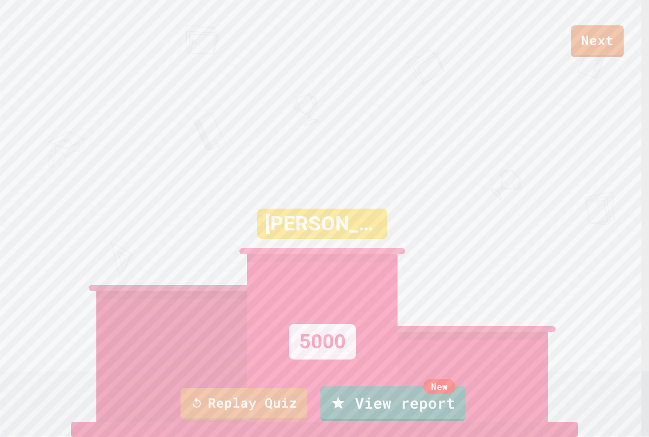
drag, startPoint x: 586, startPoint y: 33, endPoint x: 581, endPoint y: 35, distance: 5.5
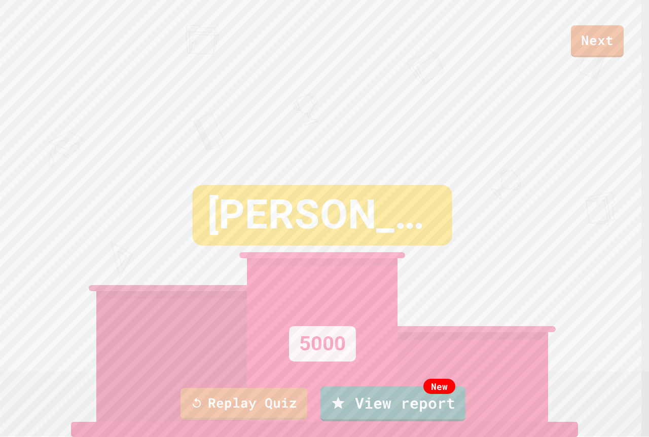
drag, startPoint x: 336, startPoint y: 274, endPoint x: 484, endPoint y: 92, distance: 234.6
